Goal: Task Accomplishment & Management: Complete application form

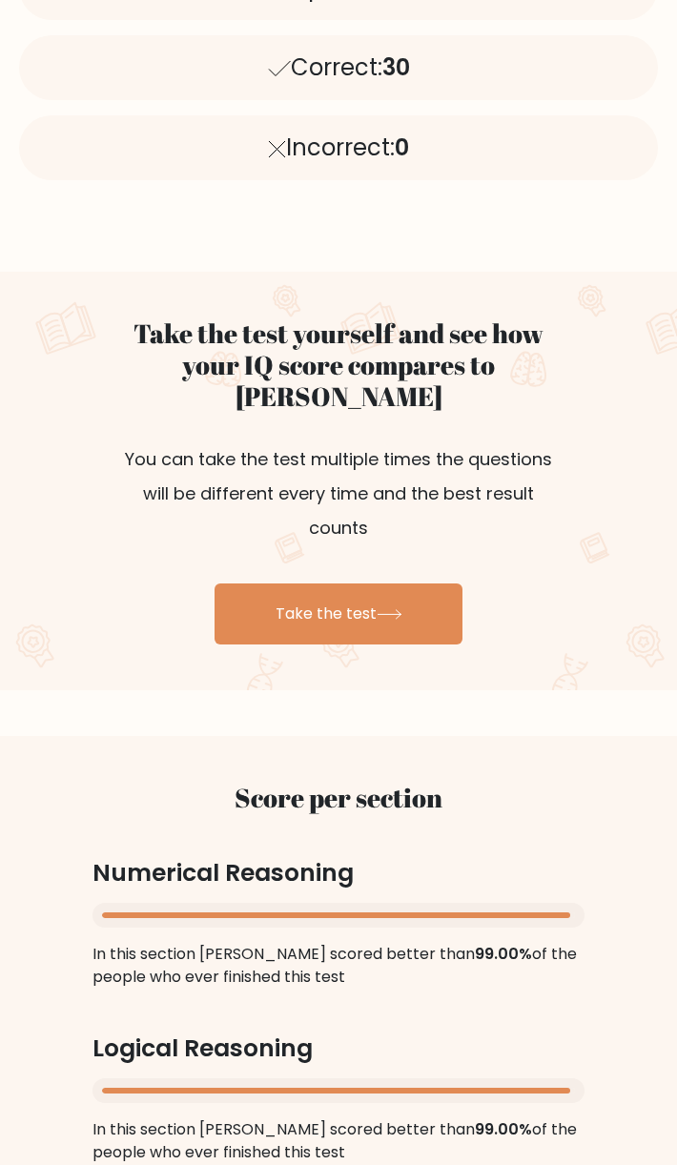
scroll to position [839, 0]
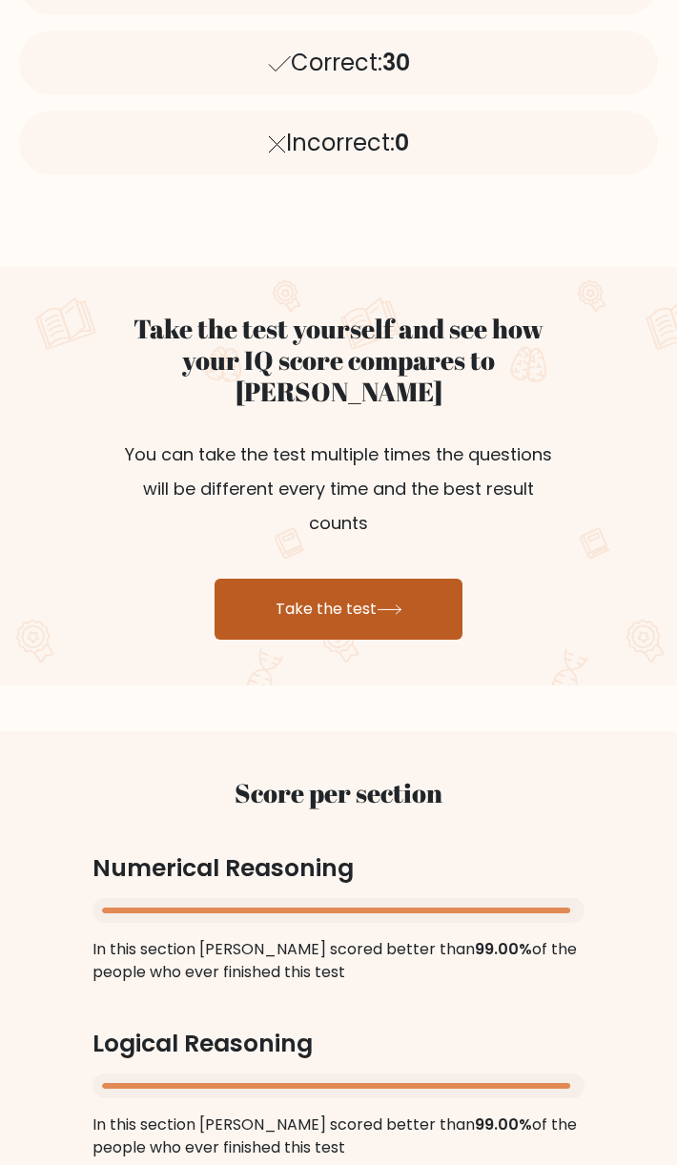
click at [314, 578] on link "Take the test" at bounding box center [338, 608] width 248 height 61
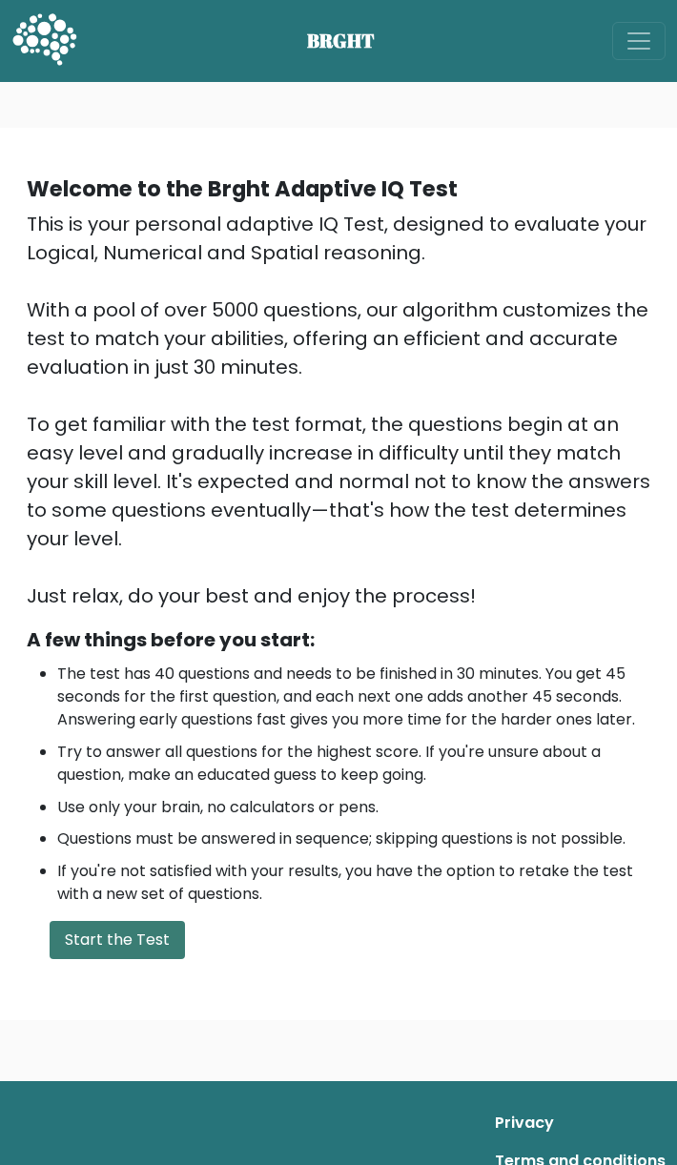
click at [133, 935] on button "Start the Test" at bounding box center [117, 940] width 135 height 38
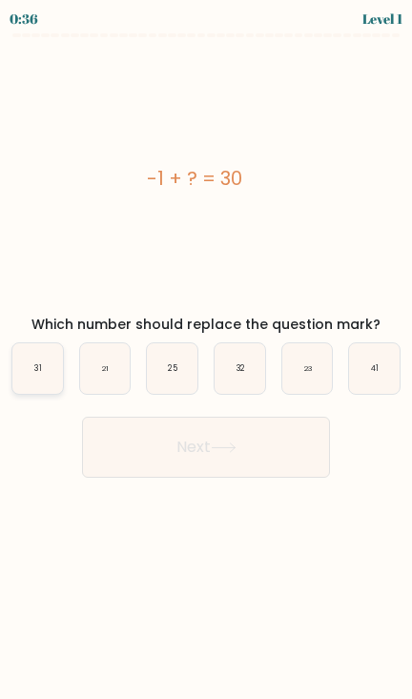
click at [30, 371] on icon "31" at bounding box center [37, 368] width 51 height 51
click at [206, 359] on input "a. 31" at bounding box center [206, 355] width 1 height 10
radio input "true"
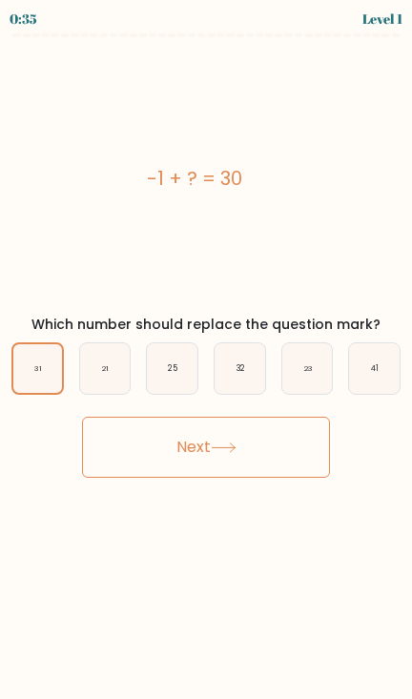
click at [196, 464] on button "Next" at bounding box center [206, 446] width 248 height 61
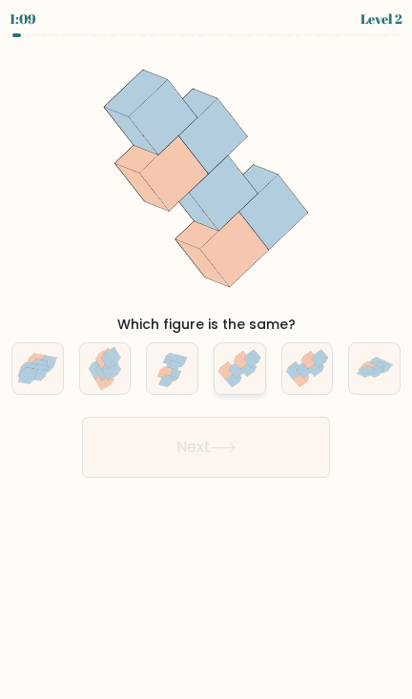
click at [239, 371] on icon at bounding box center [237, 371] width 14 height 13
click at [207, 359] on input "d." at bounding box center [206, 355] width 1 height 10
radio input "true"
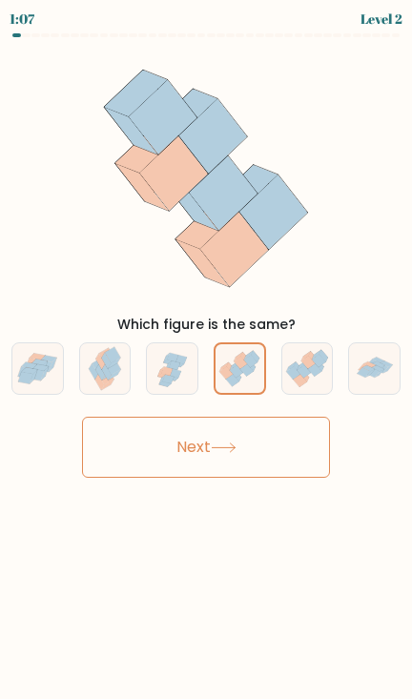
click at [262, 462] on button "Next" at bounding box center [206, 446] width 248 height 61
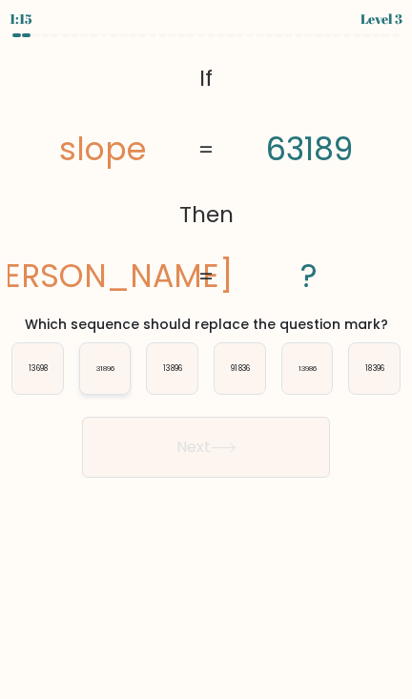
click at [107, 370] on text "31896" at bounding box center [105, 368] width 18 height 10
click at [206, 359] on input "b. 31896" at bounding box center [206, 355] width 1 height 10
radio input "true"
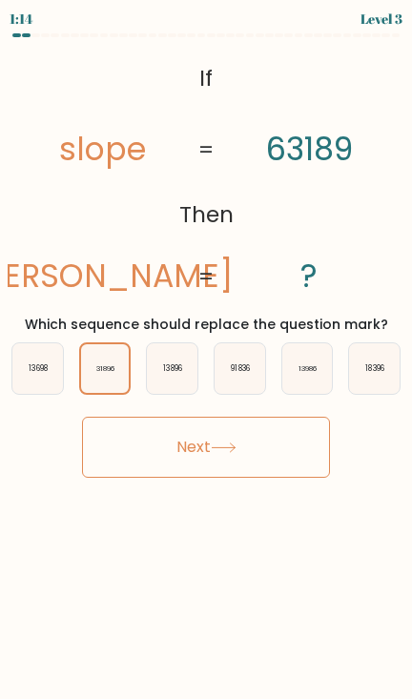
click at [179, 436] on button "Next" at bounding box center [206, 446] width 248 height 61
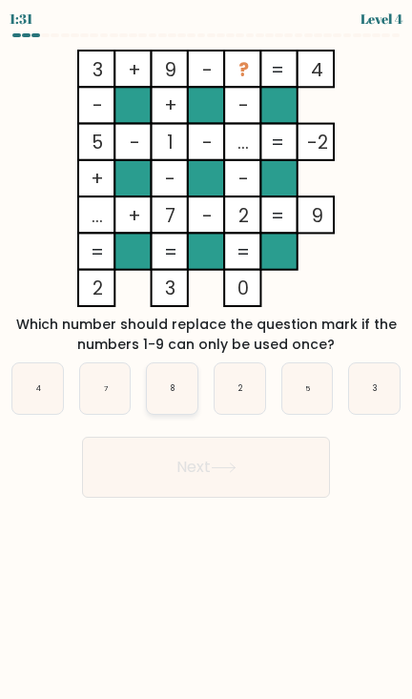
click at [173, 388] on text "8" at bounding box center [173, 388] width 4 height 10
click at [206, 359] on input "c. 8" at bounding box center [206, 355] width 1 height 10
radio input "true"
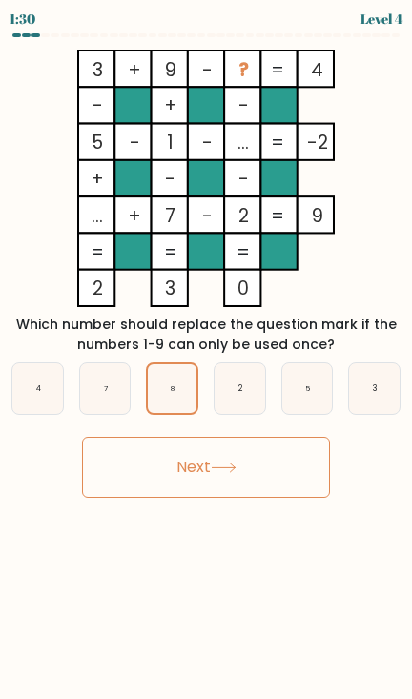
click at [194, 463] on button "Next" at bounding box center [206, 466] width 248 height 61
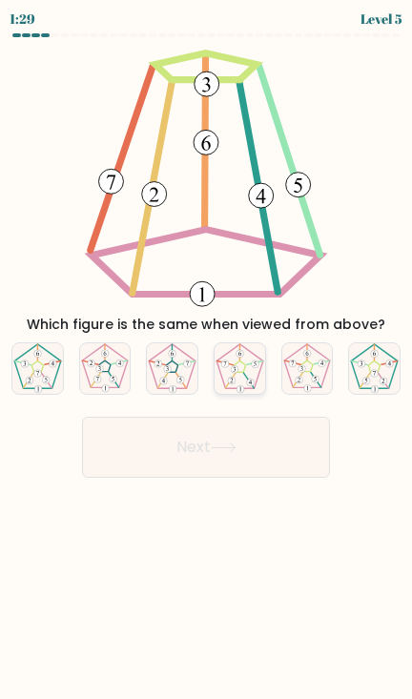
click at [235, 375] on icon at bounding box center [239, 368] width 51 height 51
click at [207, 359] on input "d." at bounding box center [206, 355] width 1 height 10
radio input "true"
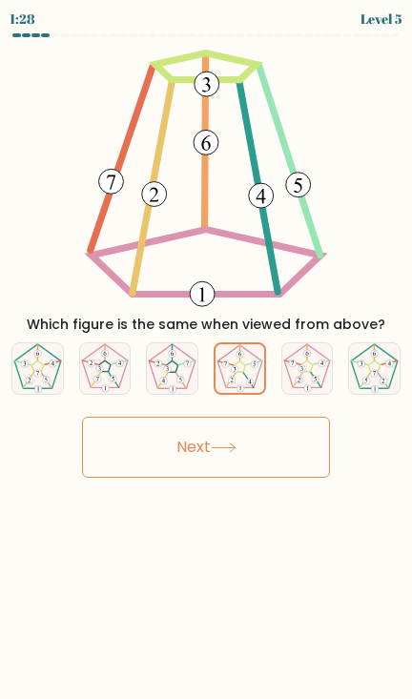
click at [232, 442] on icon at bounding box center [224, 447] width 26 height 10
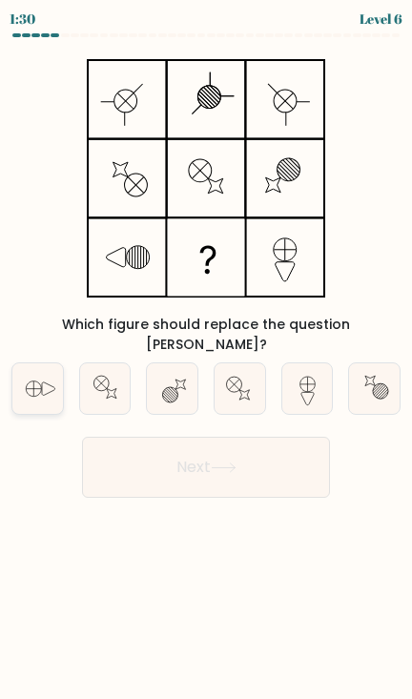
click at [42, 384] on icon at bounding box center [37, 388] width 51 height 51
click at [206, 359] on input "a." at bounding box center [206, 355] width 1 height 10
radio input "true"
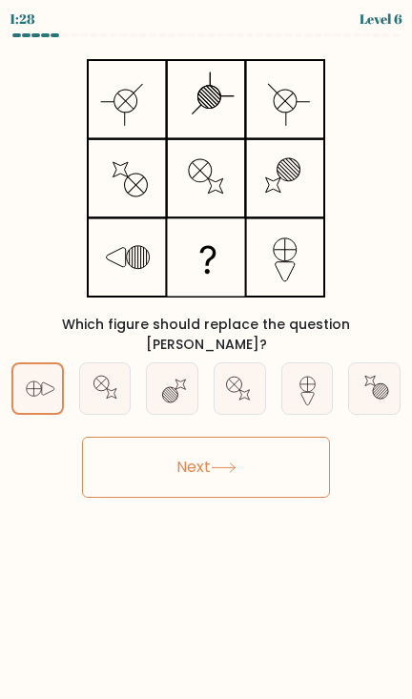
click at [242, 441] on button "Next" at bounding box center [206, 466] width 248 height 61
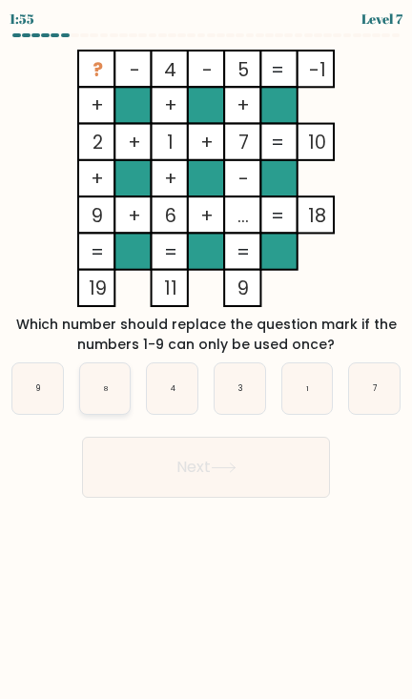
click at [108, 393] on text "8" at bounding box center [106, 388] width 4 height 10
click at [206, 359] on input "b. 8" at bounding box center [206, 355] width 1 height 10
radio input "true"
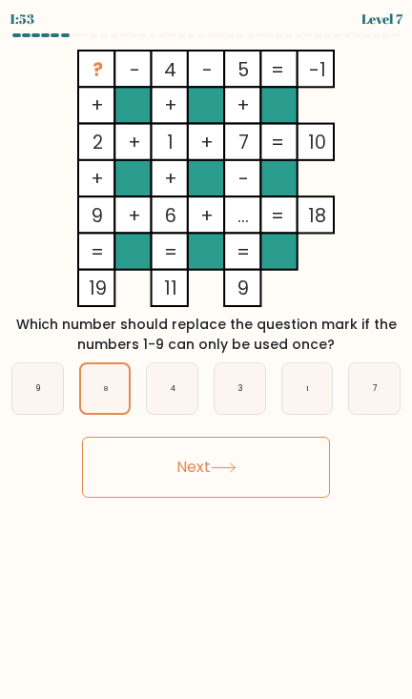
click at [228, 493] on button "Next" at bounding box center [206, 466] width 248 height 61
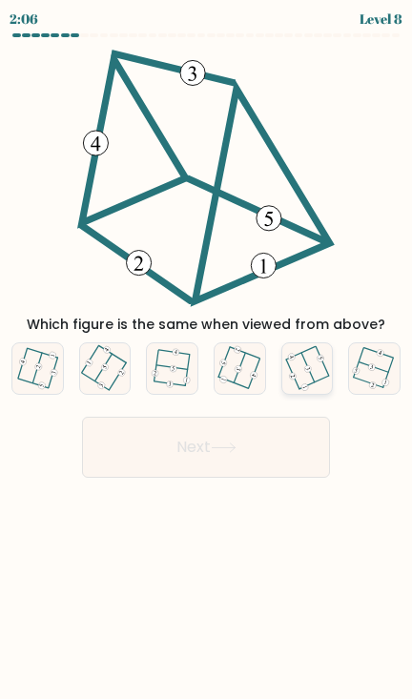
click at [315, 373] on icon at bounding box center [307, 368] width 40 height 40
click at [207, 359] on input "e." at bounding box center [206, 355] width 1 height 10
radio input "true"
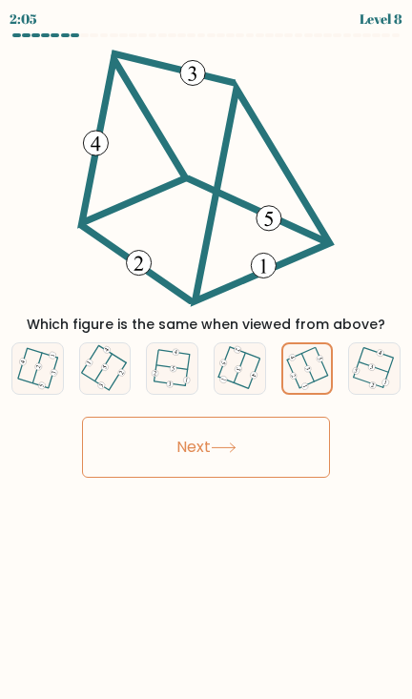
click at [293, 437] on button "Next" at bounding box center [206, 446] width 248 height 61
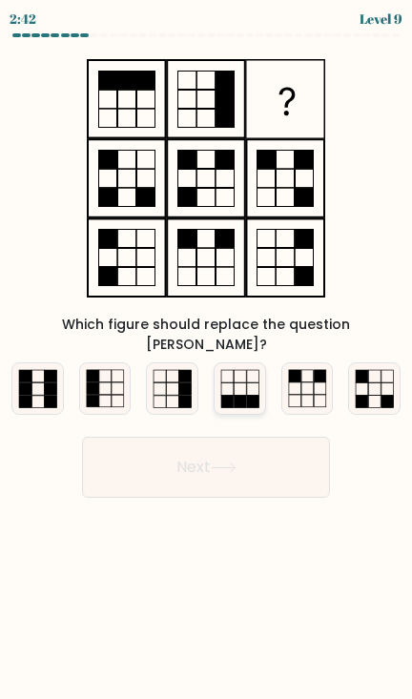
click at [244, 395] on rect at bounding box center [239, 401] width 12 height 12
click at [207, 359] on input "d." at bounding box center [206, 355] width 1 height 10
radio input "true"
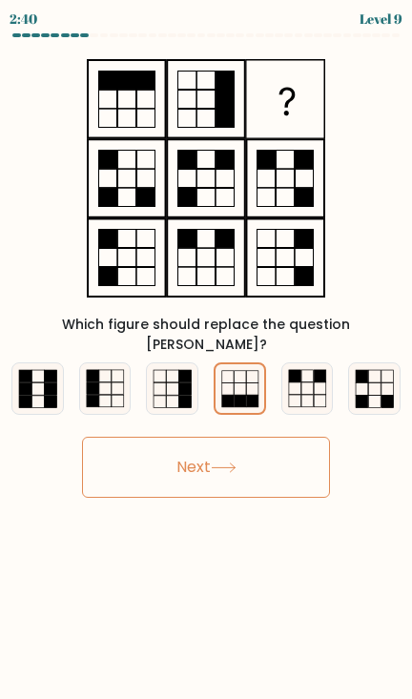
click at [252, 453] on button "Next" at bounding box center [206, 466] width 248 height 61
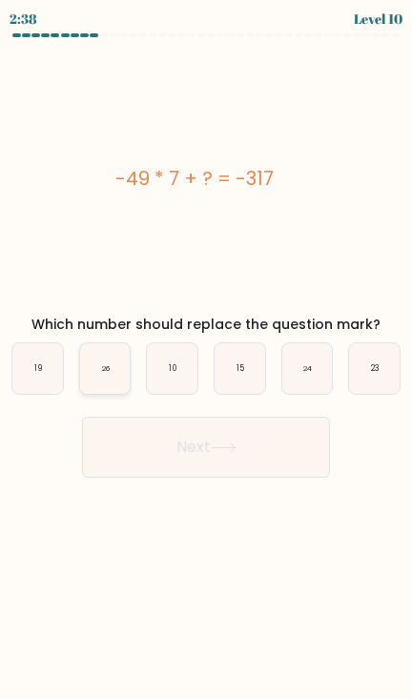
click at [100, 363] on icon "26" at bounding box center [105, 368] width 51 height 51
click at [206, 359] on input "b. 26" at bounding box center [206, 355] width 1 height 10
radio input "true"
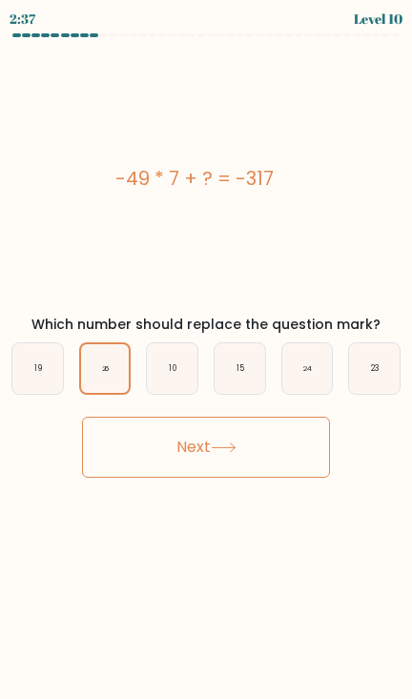
click at [261, 443] on button "Next" at bounding box center [206, 446] width 248 height 61
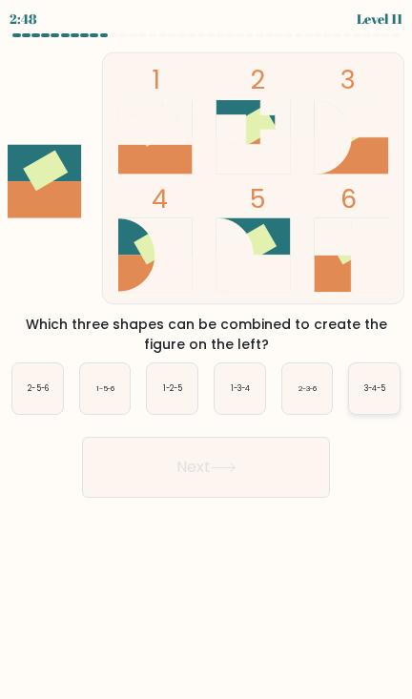
click at [377, 388] on text "3-4-5" at bounding box center [374, 388] width 21 height 10
click at [207, 359] on input "f. 3-4-5" at bounding box center [206, 355] width 1 height 10
radio input "true"
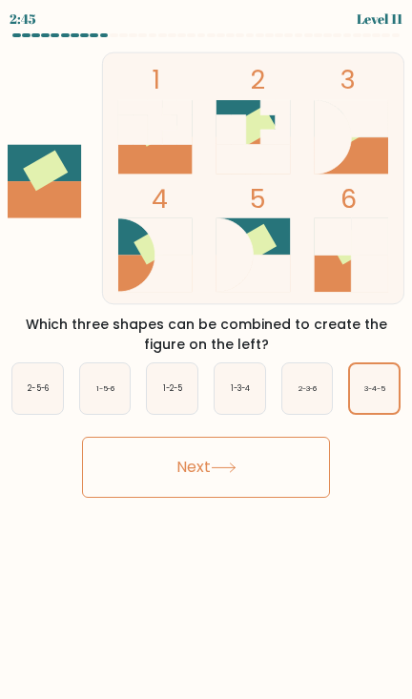
click at [213, 485] on button "Next" at bounding box center [206, 466] width 248 height 61
